Goal: Entertainment & Leisure: Browse casually

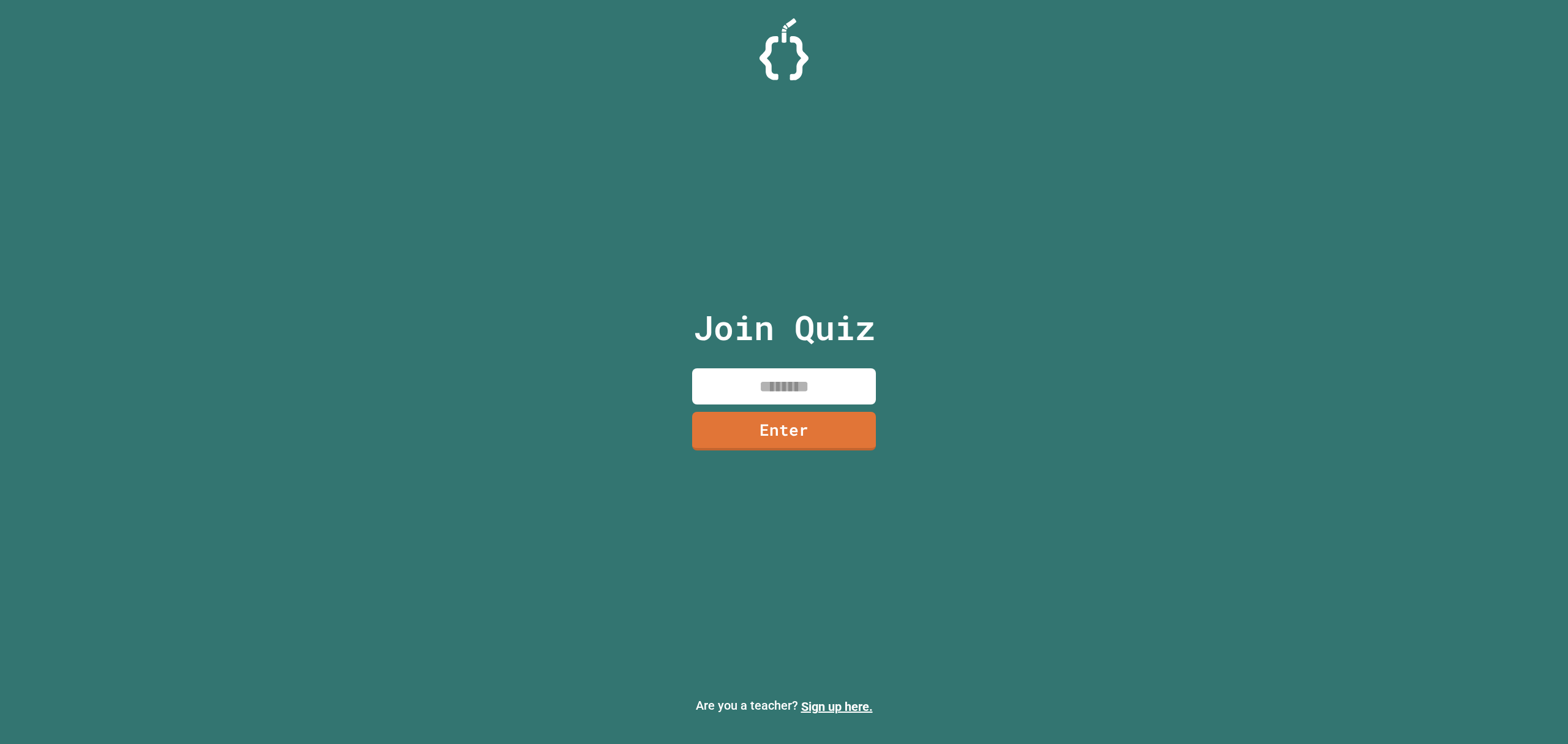
click at [780, 373] on input at bounding box center [784, 386] width 184 height 36
type input "********"
click at [778, 440] on link "Enter" at bounding box center [784, 430] width 169 height 40
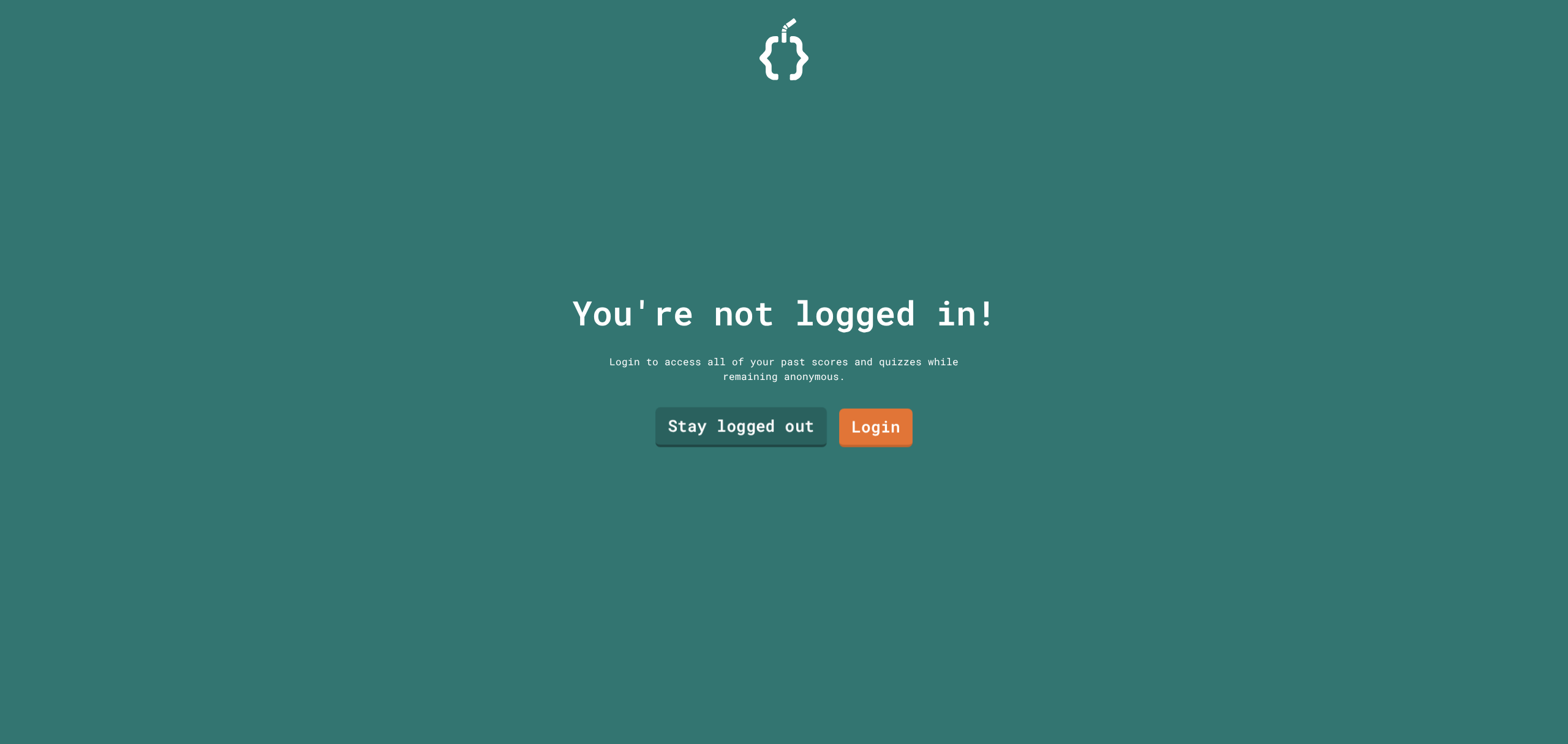
click at [759, 415] on link "Stay logged out" at bounding box center [741, 426] width 171 height 40
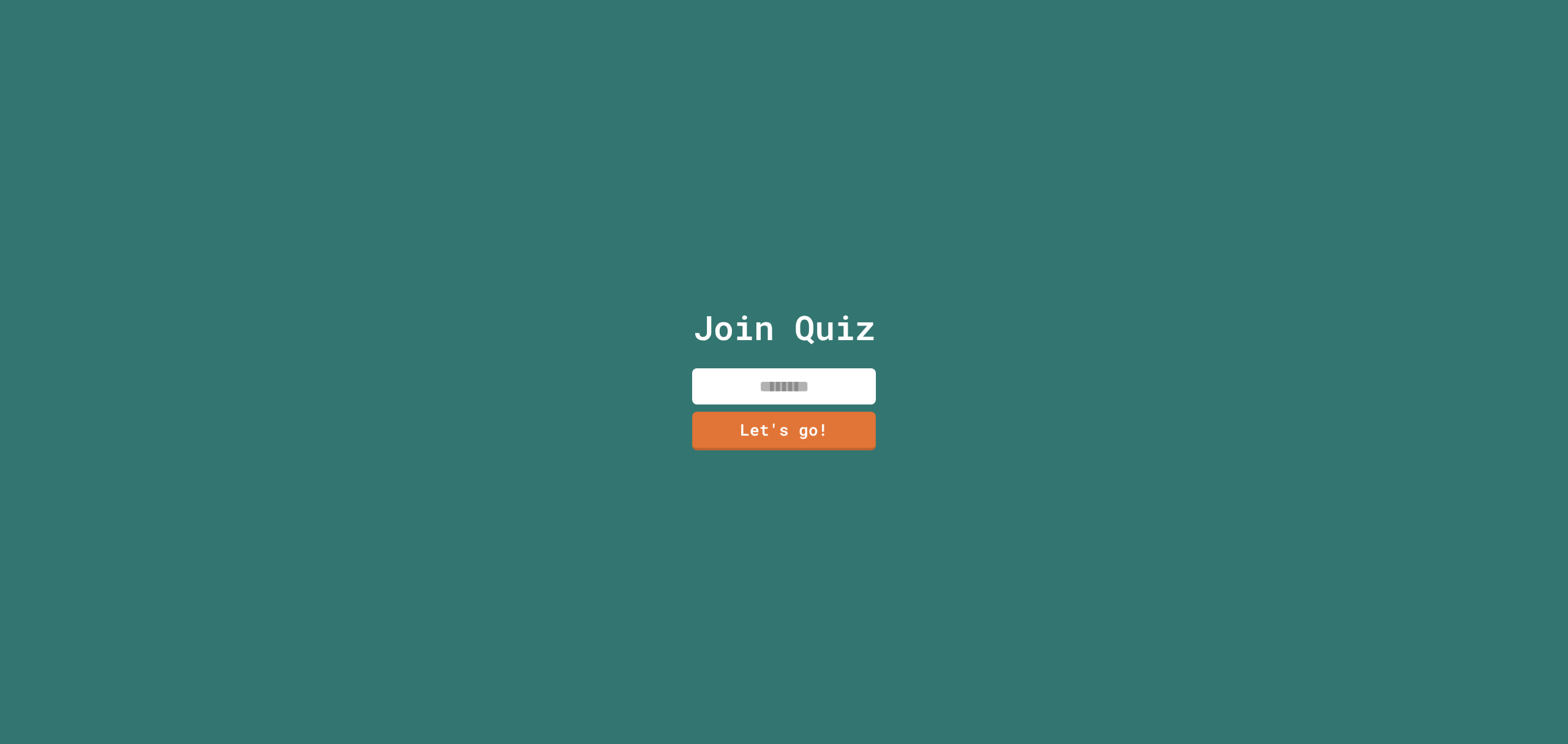
click at [787, 392] on input at bounding box center [784, 386] width 184 height 36
type input "****"
click at [775, 425] on link "Let's go!" at bounding box center [784, 430] width 184 height 40
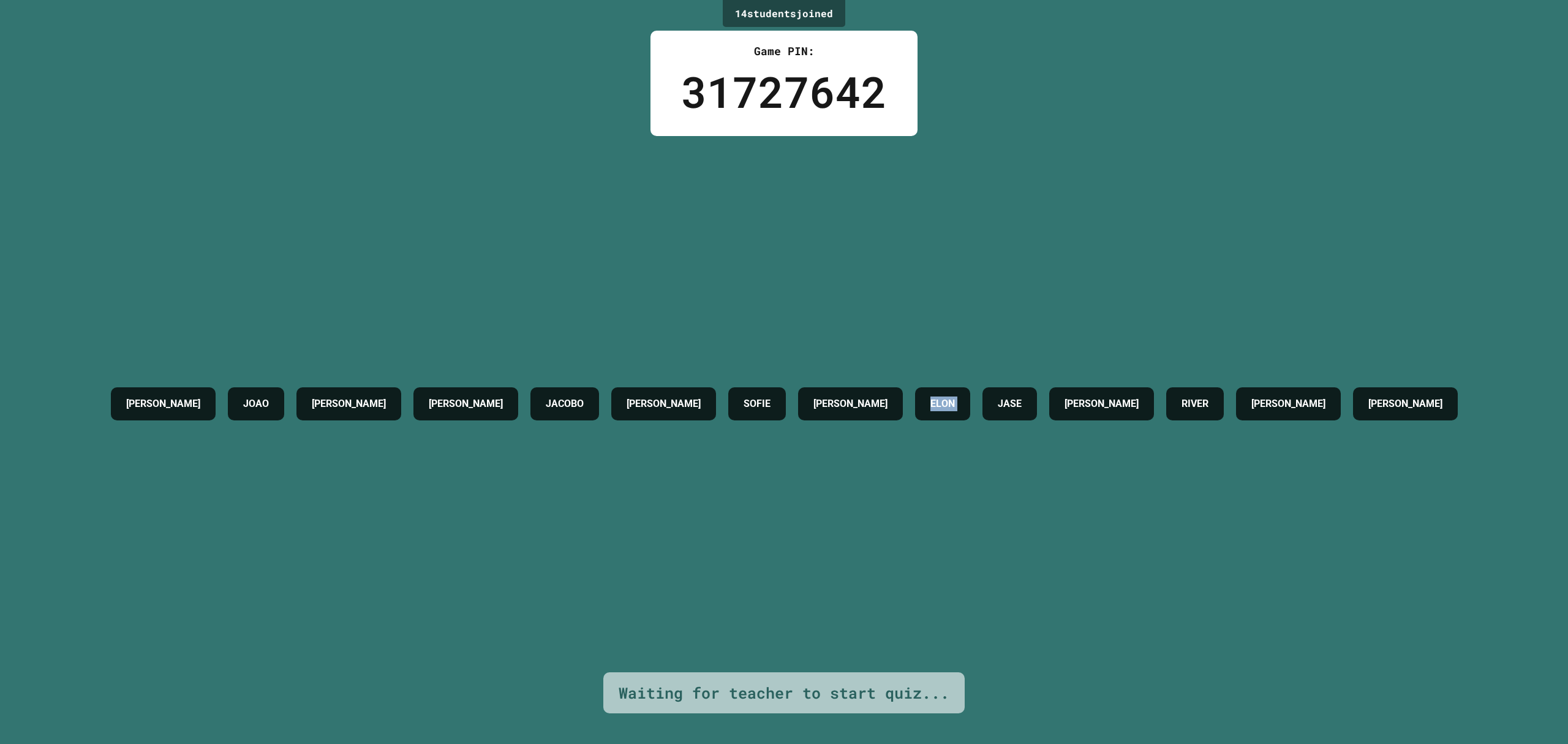
drag, startPoint x: 1044, startPoint y: 411, endPoint x: 966, endPoint y: 369, distance: 88.6
click at [966, 381] on div "[PERSON_NAME] [PERSON_NAME] [PERSON_NAME] [PERSON_NAME] ELON JASE [PERSON_NAME]…" at bounding box center [784, 404] width 1359 height 45
click at [955, 396] on h4 "ELON" at bounding box center [942, 403] width 25 height 14
click at [1021, 396] on h4 "JASE" at bounding box center [1009, 403] width 24 height 14
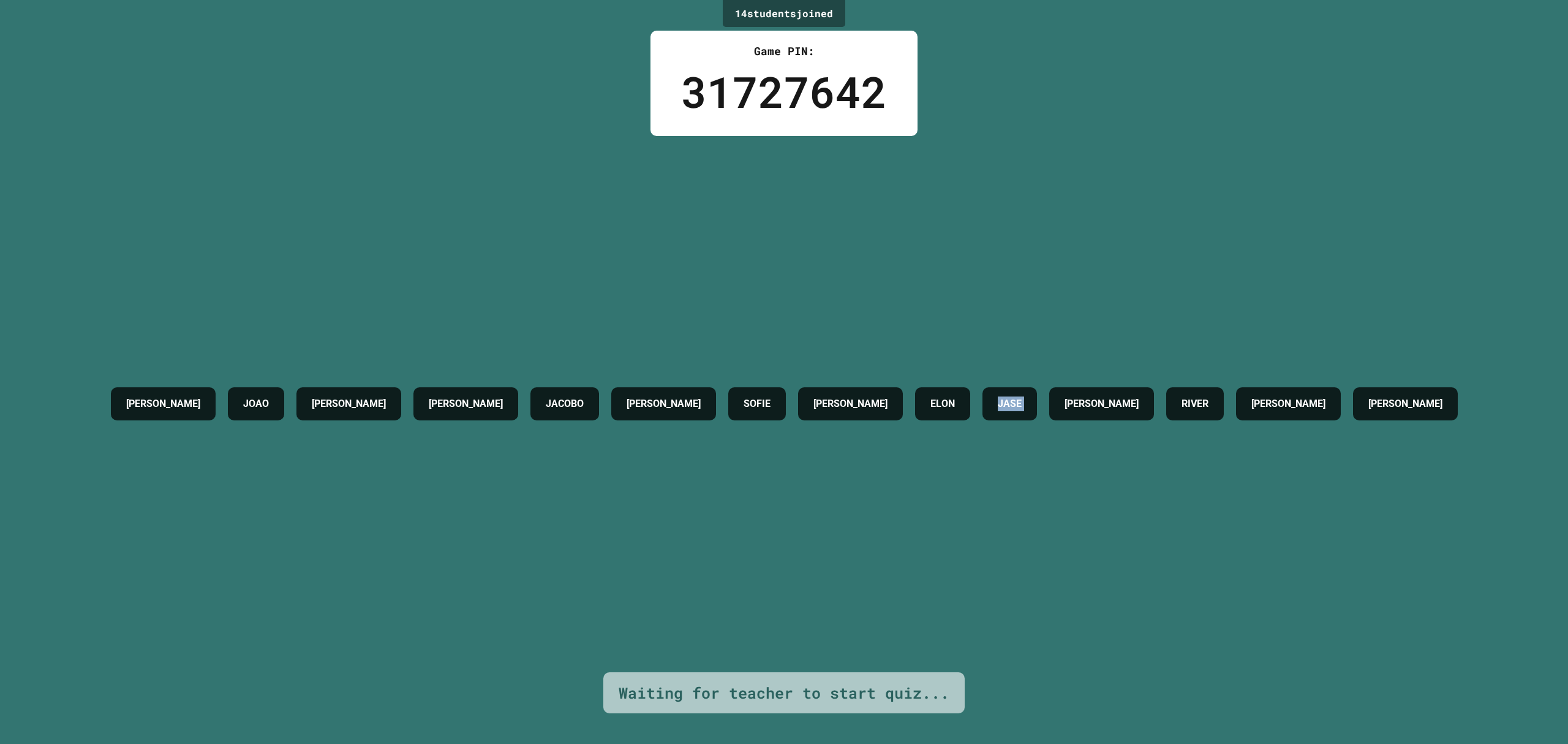
click at [1021, 396] on h4 "JASE" at bounding box center [1009, 403] width 24 height 14
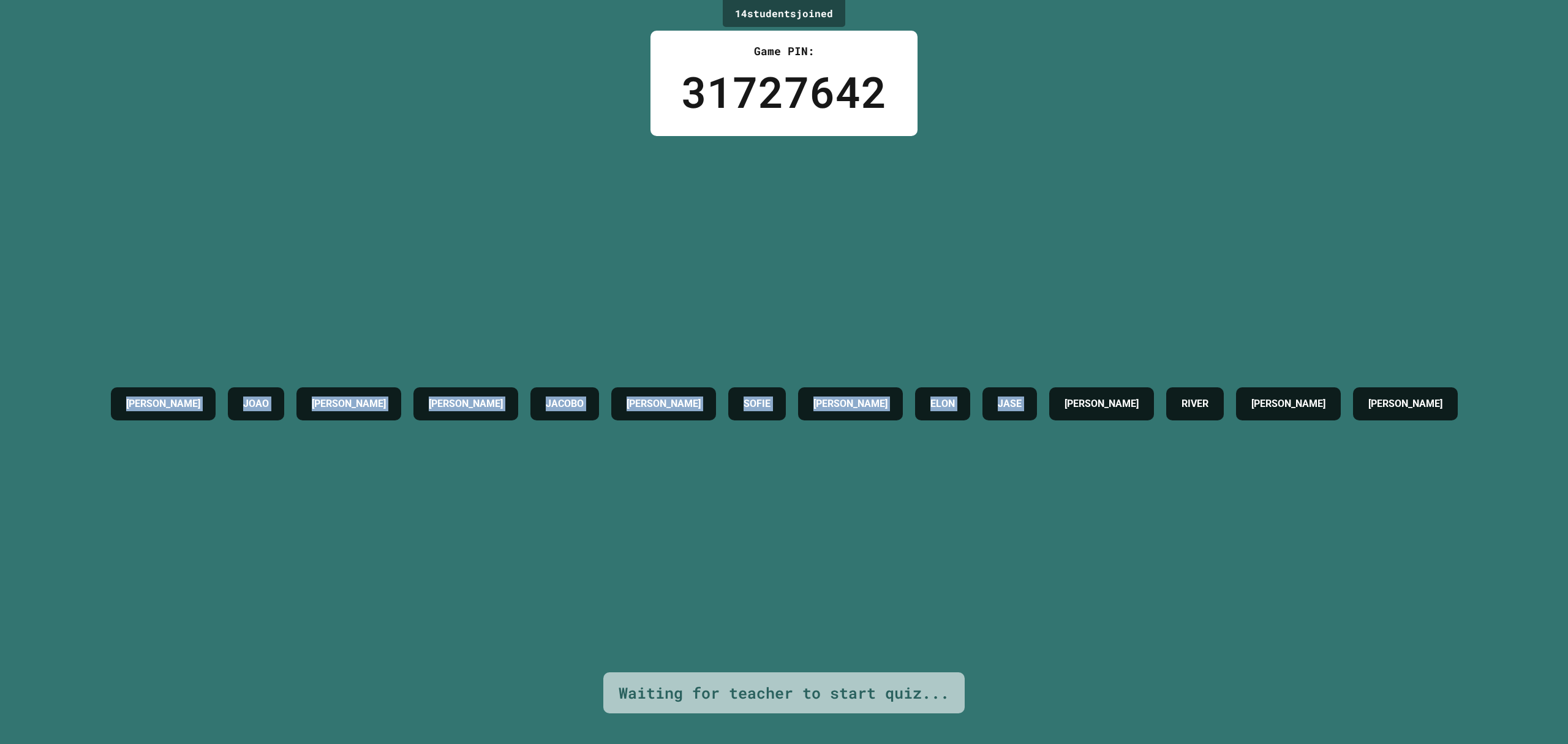
drag, startPoint x: 1118, startPoint y: 417, endPoint x: 60, endPoint y: 336, distance: 1061.1
click at [105, 336] on div "[PERSON_NAME] [PERSON_NAME] [PERSON_NAME] [PERSON_NAME] ELON JASE [PERSON_NAME]…" at bounding box center [784, 404] width 1359 height 536
click at [216, 381] on div "[PERSON_NAME] [PERSON_NAME] [PERSON_NAME] [PERSON_NAME] ELON JASE [PERSON_NAME]…" at bounding box center [784, 404] width 1359 height 45
drag, startPoint x: 101, startPoint y: 368, endPoint x: 1382, endPoint y: 483, distance: 1286.2
click at [1382, 483] on div "[PERSON_NAME] [PERSON_NAME] [PERSON_NAME] [PERSON_NAME] ELON JASE [PERSON_NAME]…" at bounding box center [784, 404] width 1359 height 536
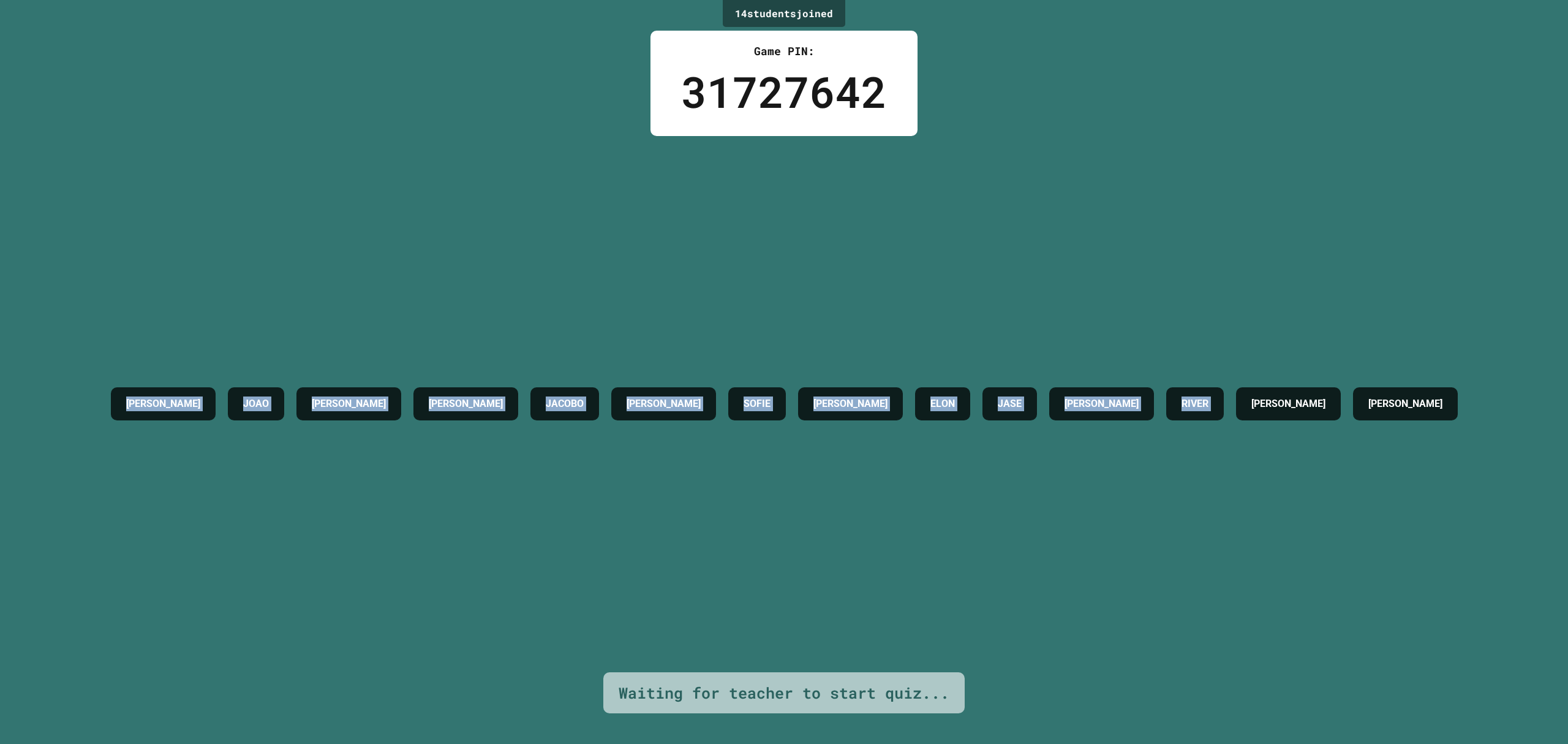
click at [1380, 490] on div "[PERSON_NAME] [PERSON_NAME] [PERSON_NAME] [PERSON_NAME] ELON JASE [PERSON_NAME]…" at bounding box center [784, 404] width 1359 height 536
drag, startPoint x: 817, startPoint y: 425, endPoint x: 91, endPoint y: 324, distance: 733.0
click at [105, 324] on div "[PERSON_NAME] [PERSON_NAME] [PERSON_NAME] [PERSON_NAME] ELON JASE [PERSON_NAME]…" at bounding box center [784, 404] width 1359 height 536
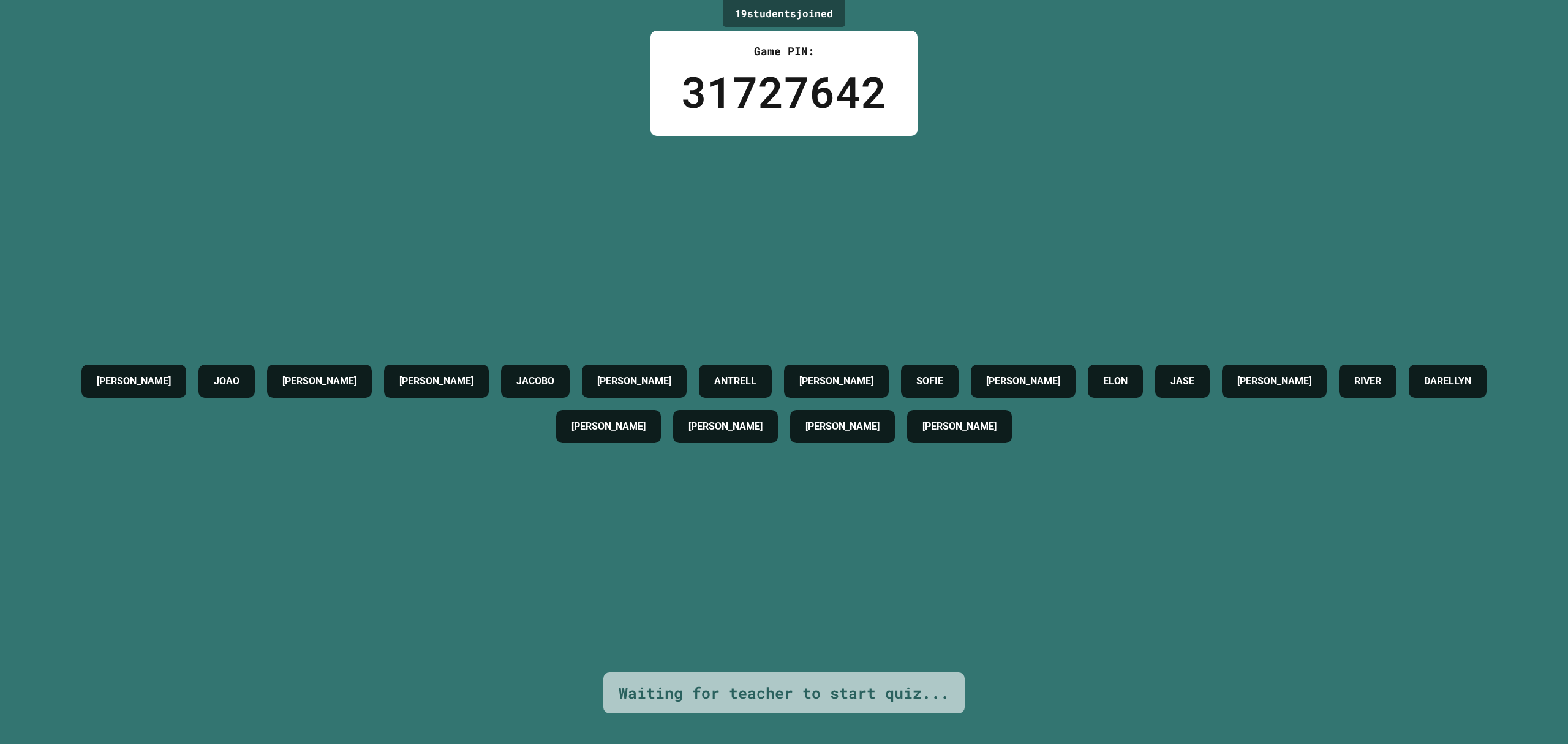
click at [1011, 406] on div "[PERSON_NAME] [PERSON_NAME] [PERSON_NAME] [PERSON_NAME] [PERSON_NAME] JASE [PER…" at bounding box center [784, 404] width 1506 height 91
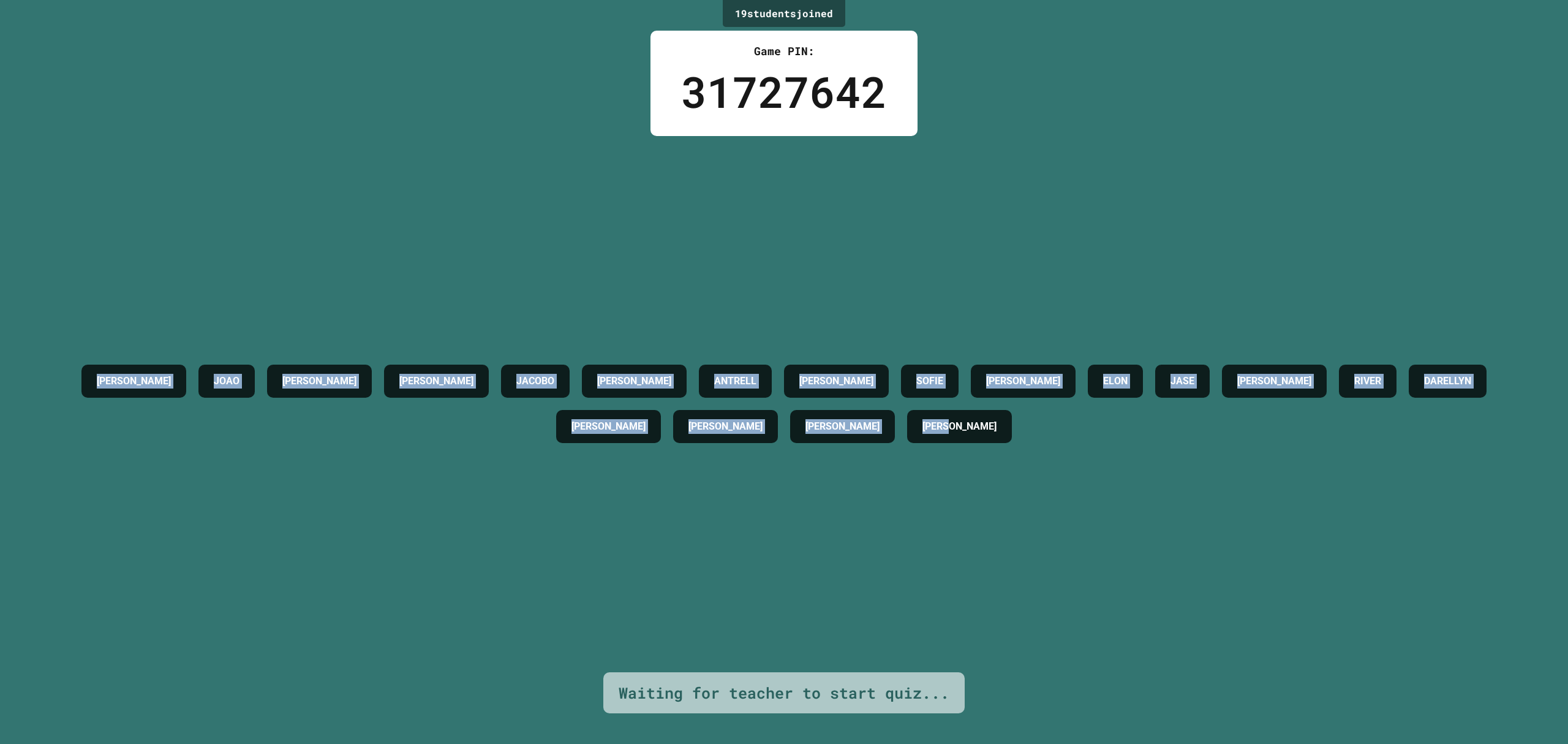
drag, startPoint x: 1113, startPoint y: 439, endPoint x: 89, endPoint y: 319, distance: 1031.0
click at [89, 319] on div "[PERSON_NAME] [PERSON_NAME] [PERSON_NAME] [PERSON_NAME] [PERSON_NAME] JASE [PER…" at bounding box center [784, 404] width 1506 height 536
click at [256, 273] on div "[PERSON_NAME] [PERSON_NAME] [PERSON_NAME] [PERSON_NAME] [PERSON_NAME] JASE [PER…" at bounding box center [784, 404] width 1506 height 536
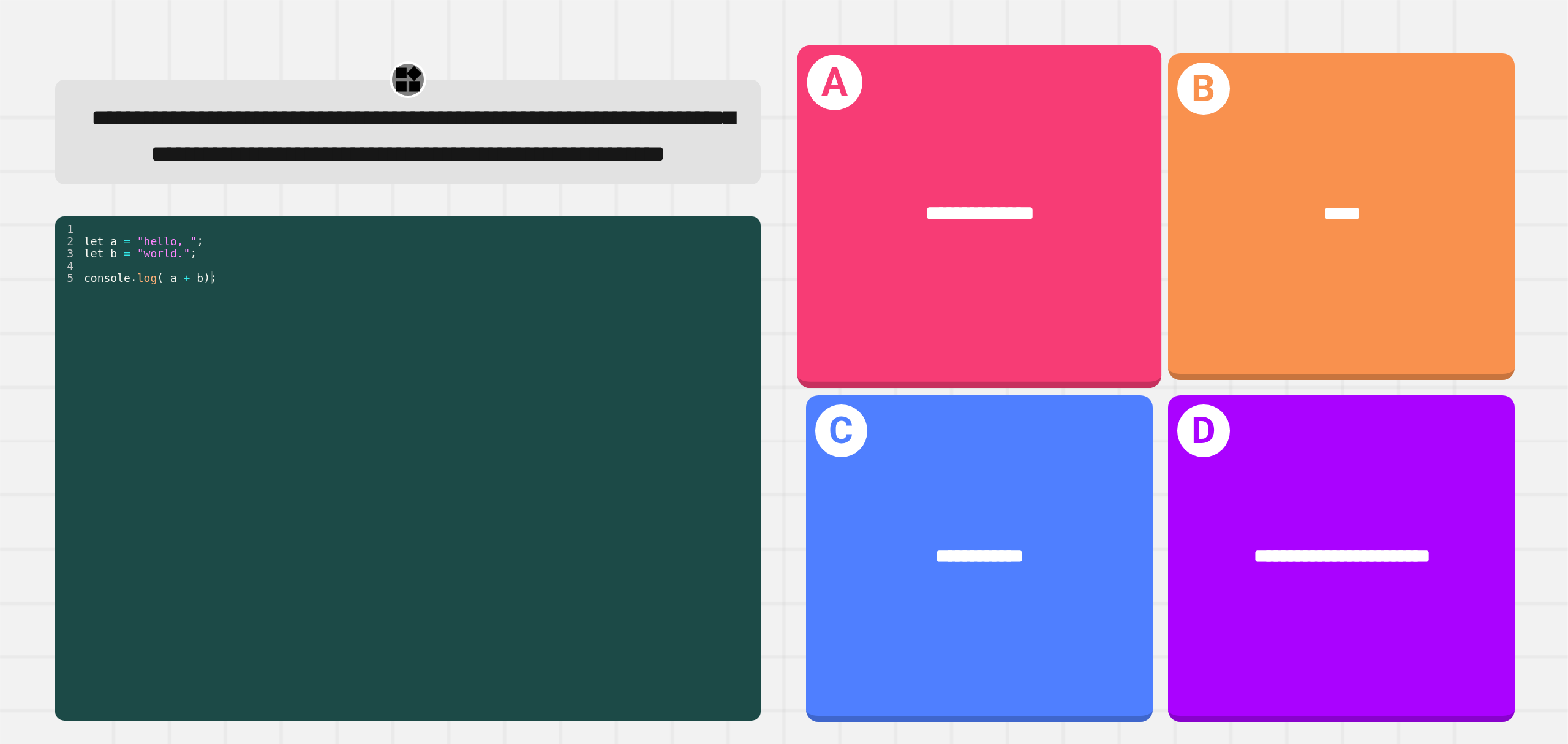
click at [887, 307] on div "**********" at bounding box center [979, 216] width 364 height 343
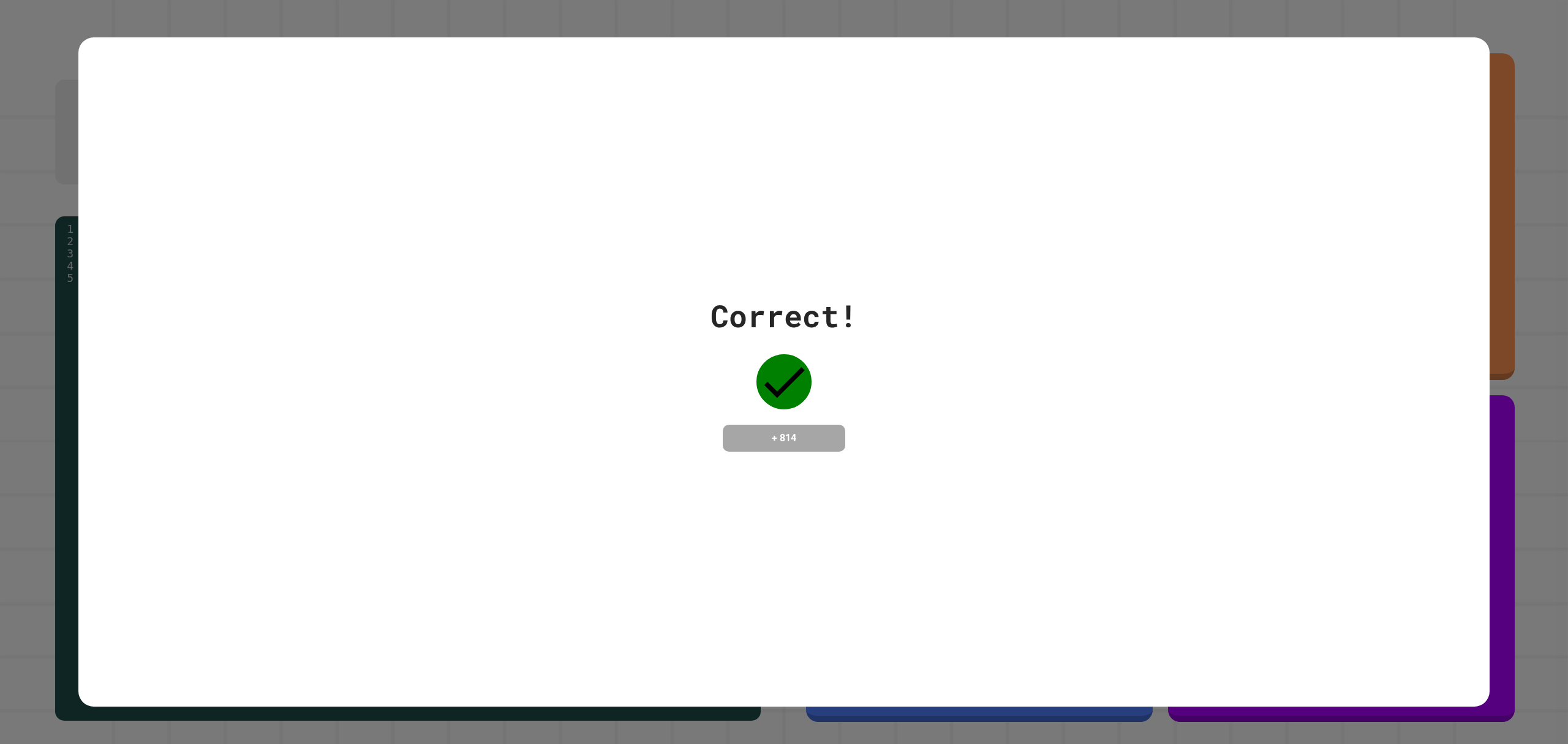
click at [1520, 117] on div "Correct! + 814" at bounding box center [784, 372] width 1568 height 744
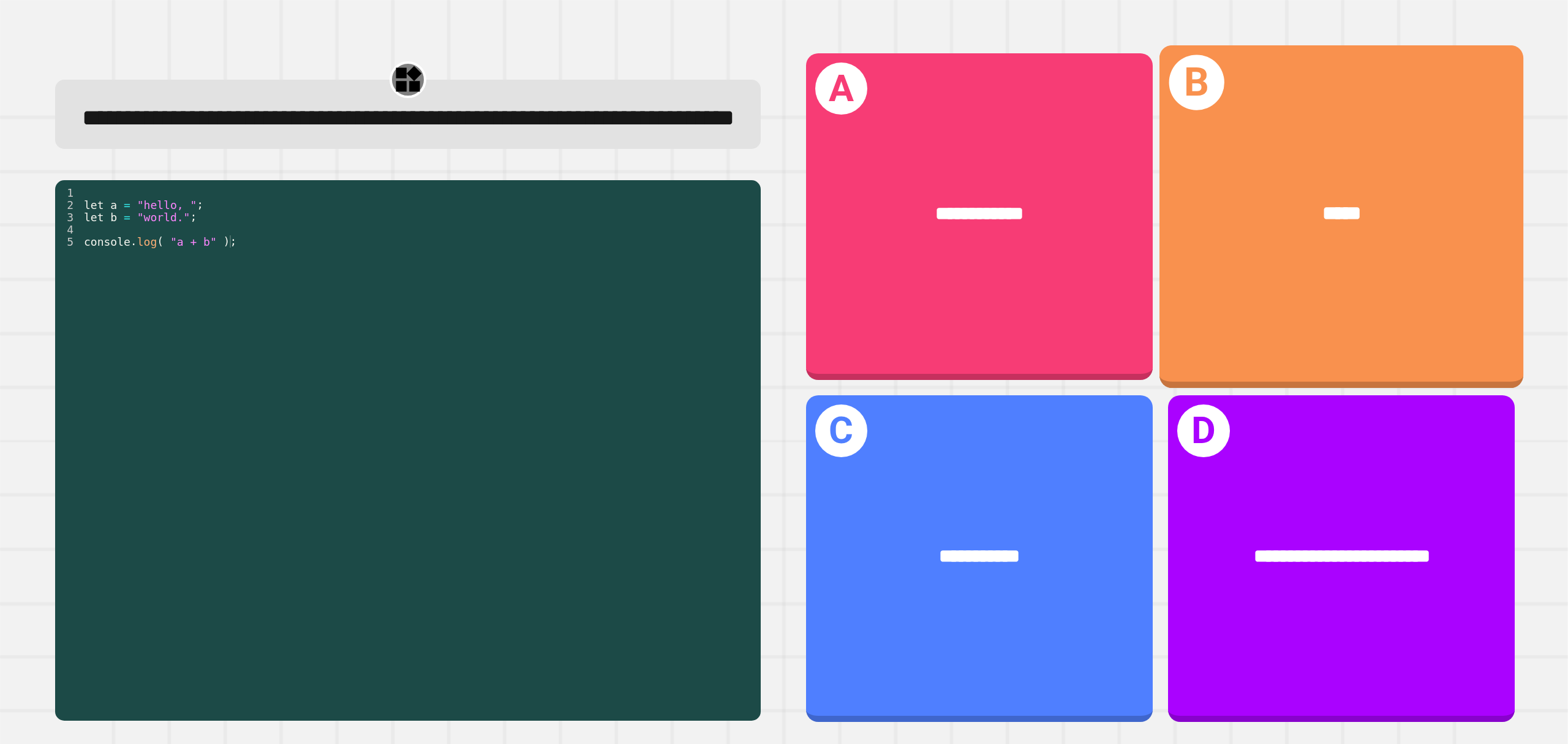
click at [1272, 349] on div "B *****" at bounding box center [1341, 216] width 364 height 343
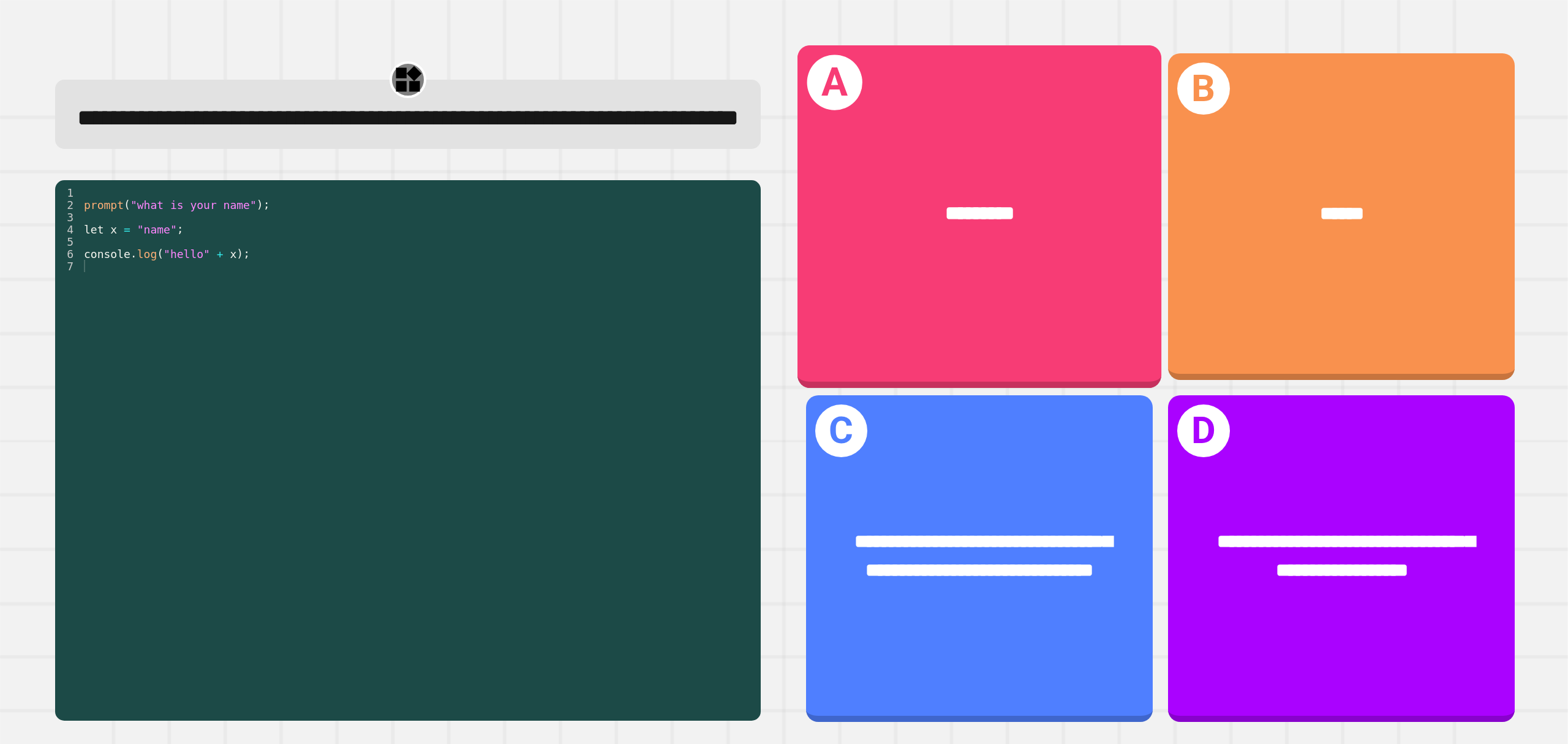
click at [1020, 268] on div "A *********" at bounding box center [979, 216] width 364 height 343
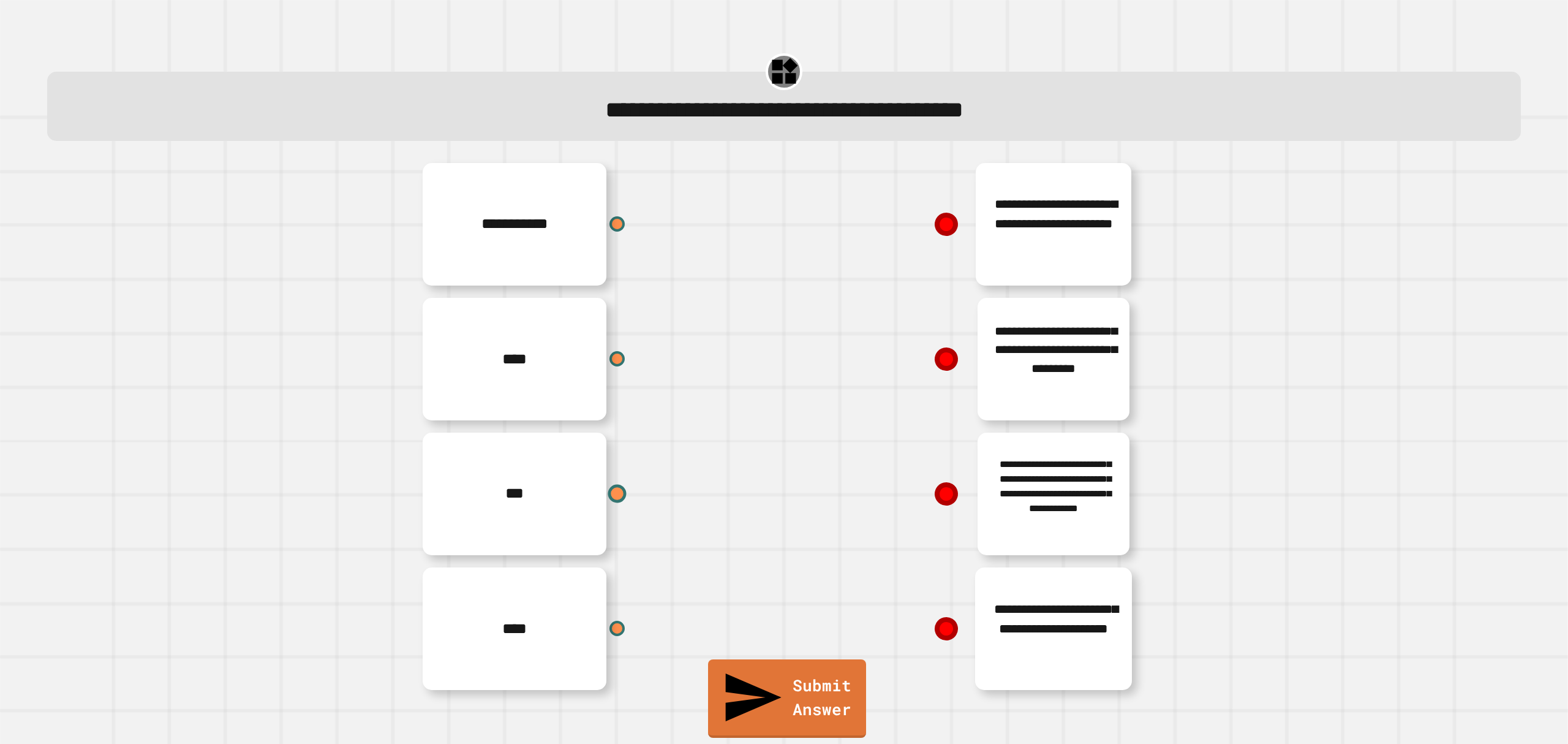
drag, startPoint x: 618, startPoint y: 469, endPoint x: 606, endPoint y: 495, distance: 28.6
click at [615, 480] on div "***" at bounding box center [600, 494] width 368 height 135
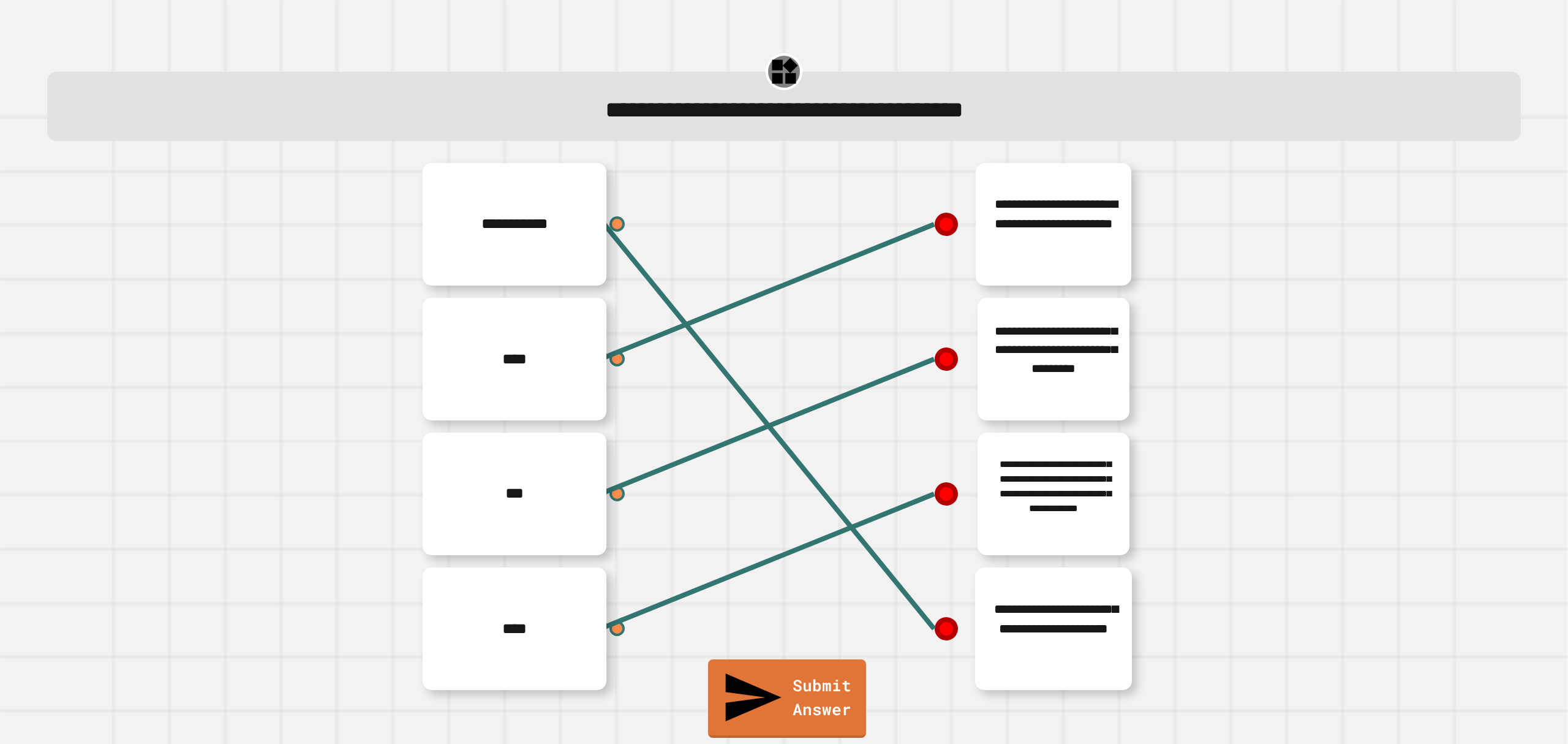
click at [787, 721] on link "Submit Answer" at bounding box center [787, 698] width 158 height 78
